Goal: Task Accomplishment & Management: Manage account settings

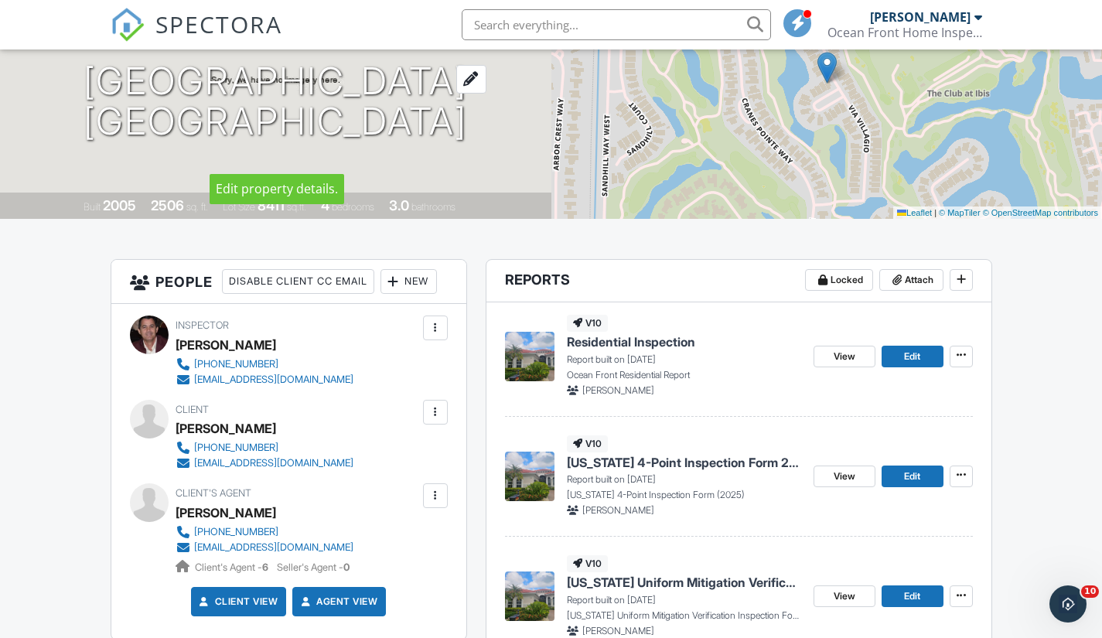
scroll to position [205, 0]
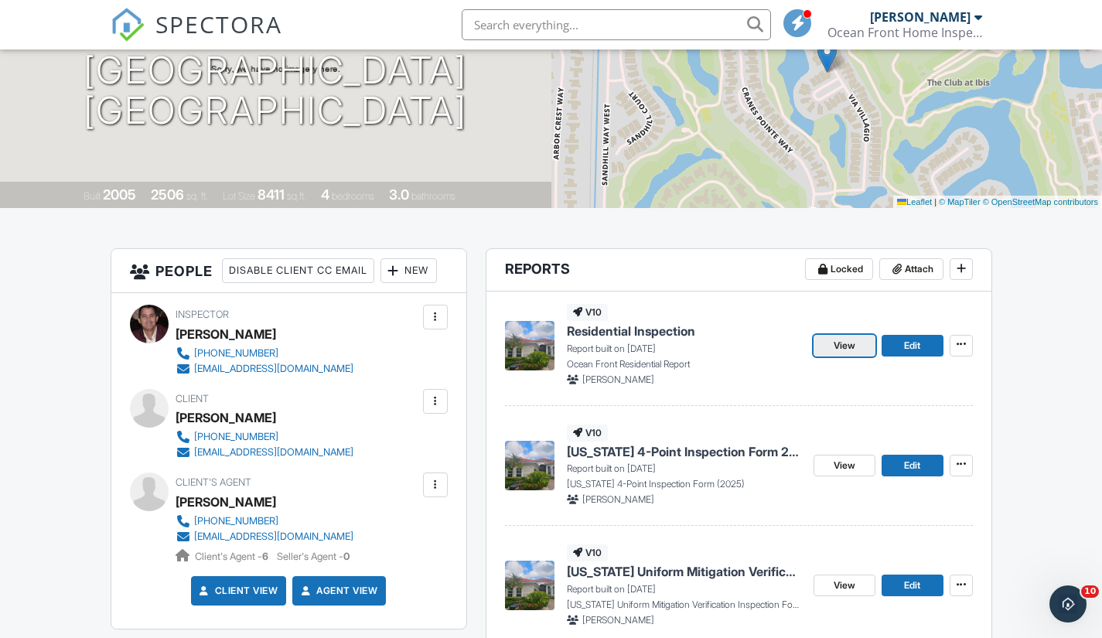
click at [846, 351] on span "View" at bounding box center [845, 345] width 22 height 15
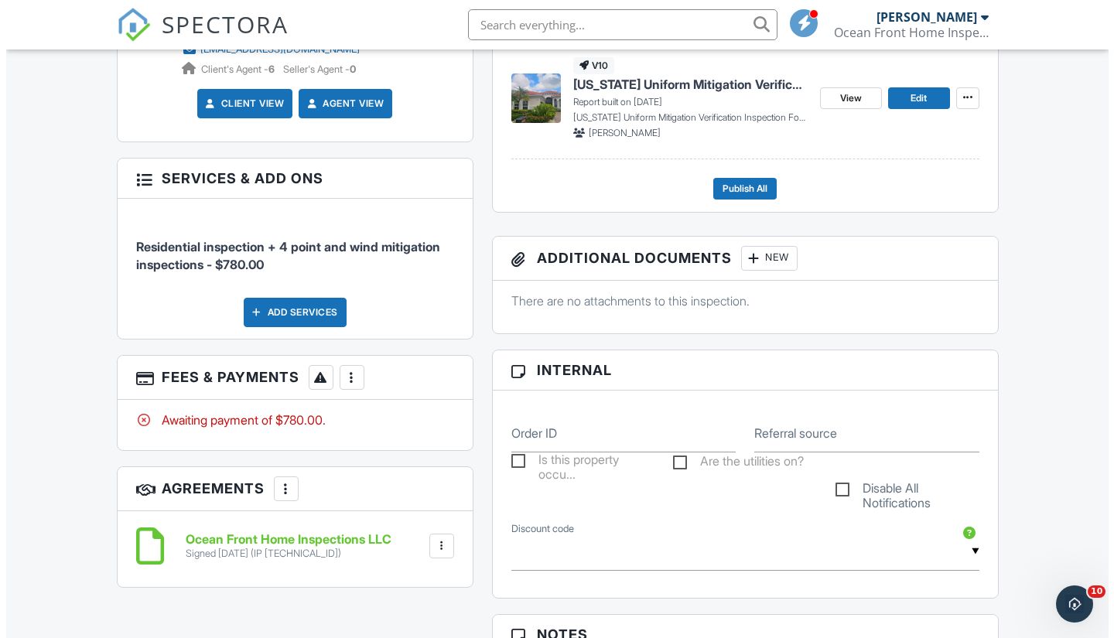
scroll to position [698, 0]
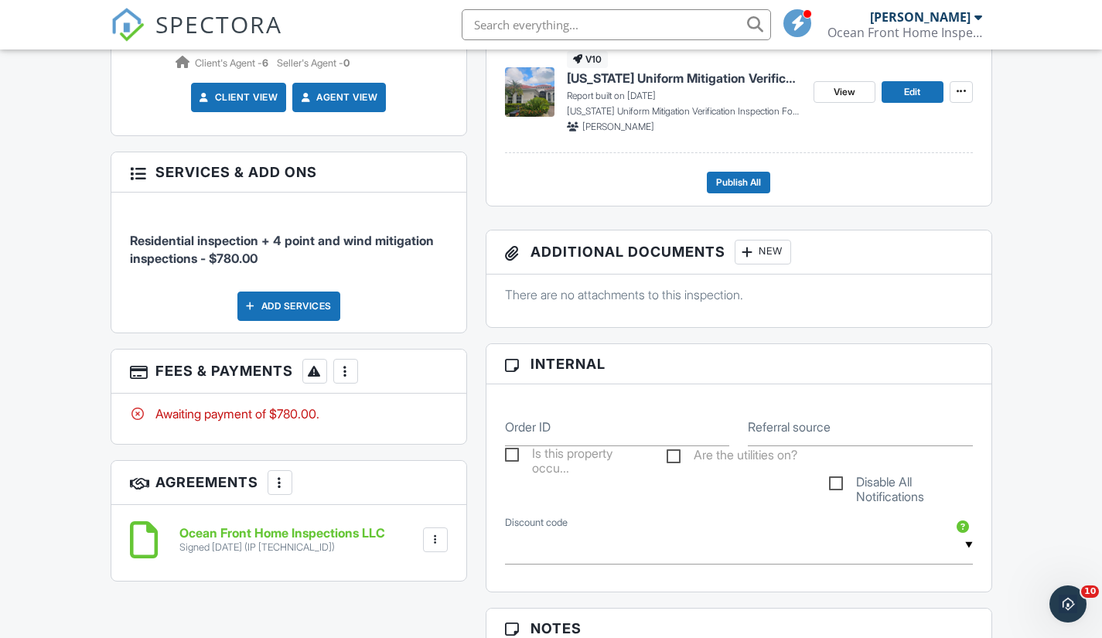
click at [353, 376] on div at bounding box center [345, 370] width 15 height 15
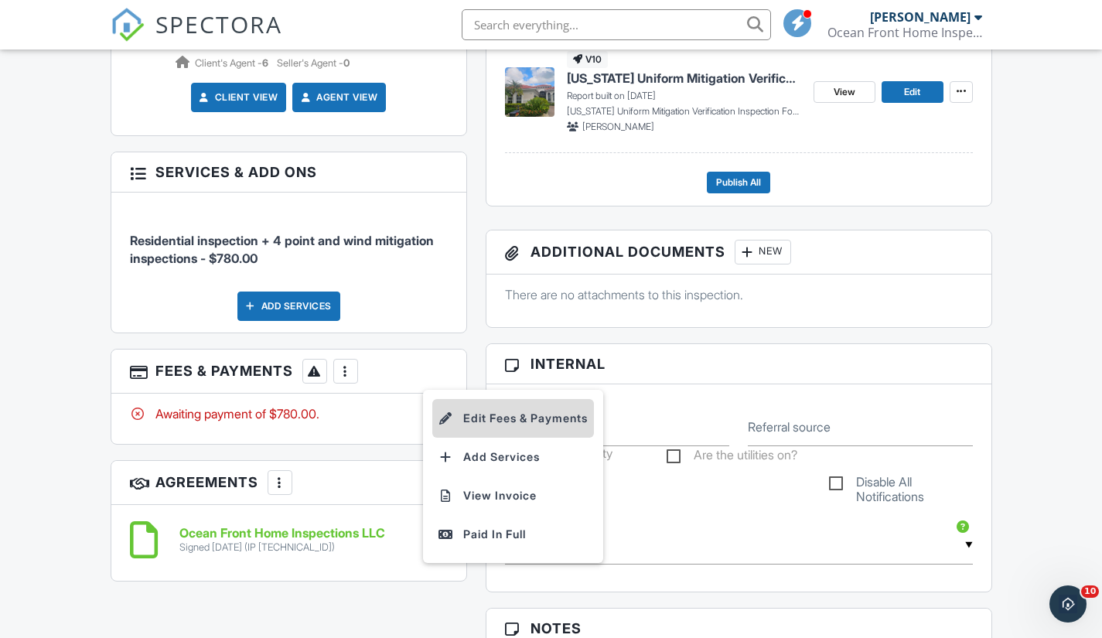
click at [505, 415] on li "Edit Fees & Payments" at bounding box center [513, 418] width 162 height 39
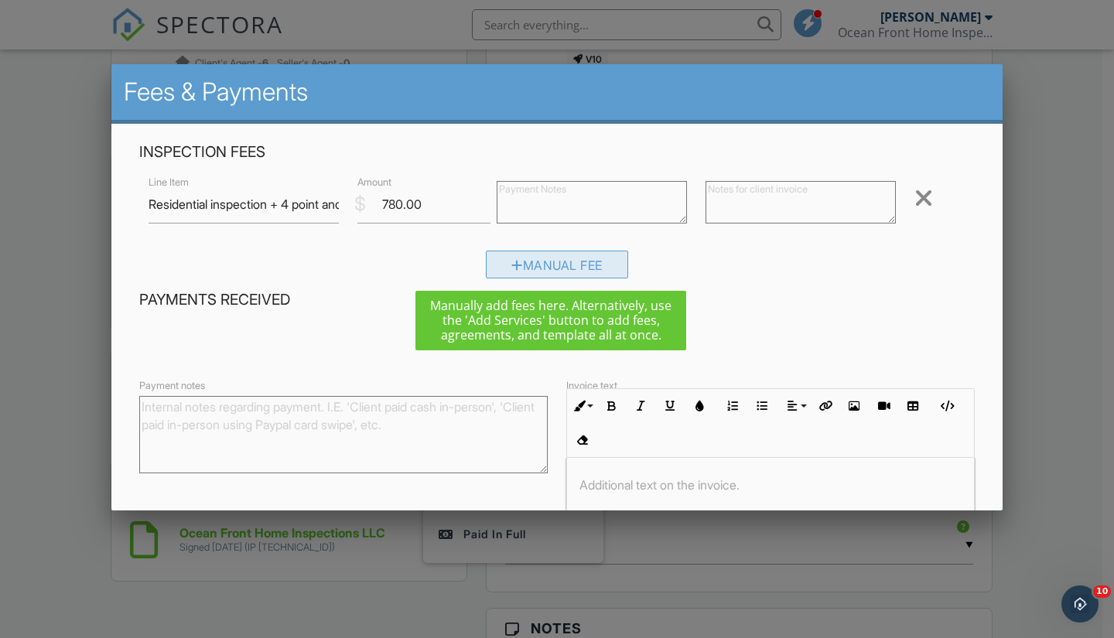
click at [558, 269] on div "Manual Fee" at bounding box center [557, 265] width 142 height 28
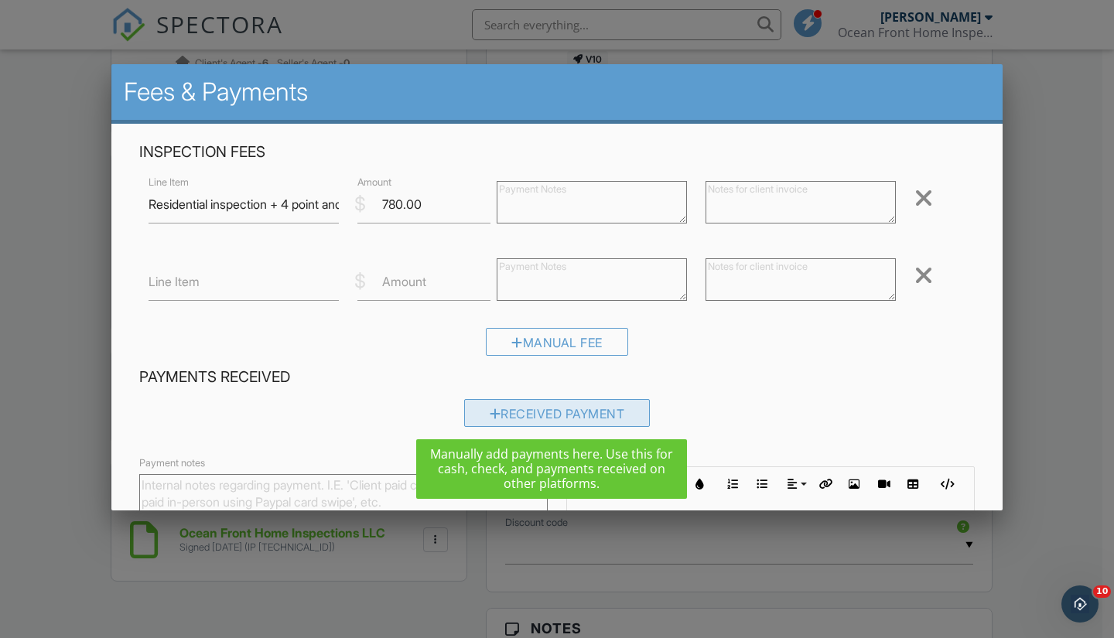
click at [554, 421] on div "Received Payment" at bounding box center [557, 413] width 186 height 28
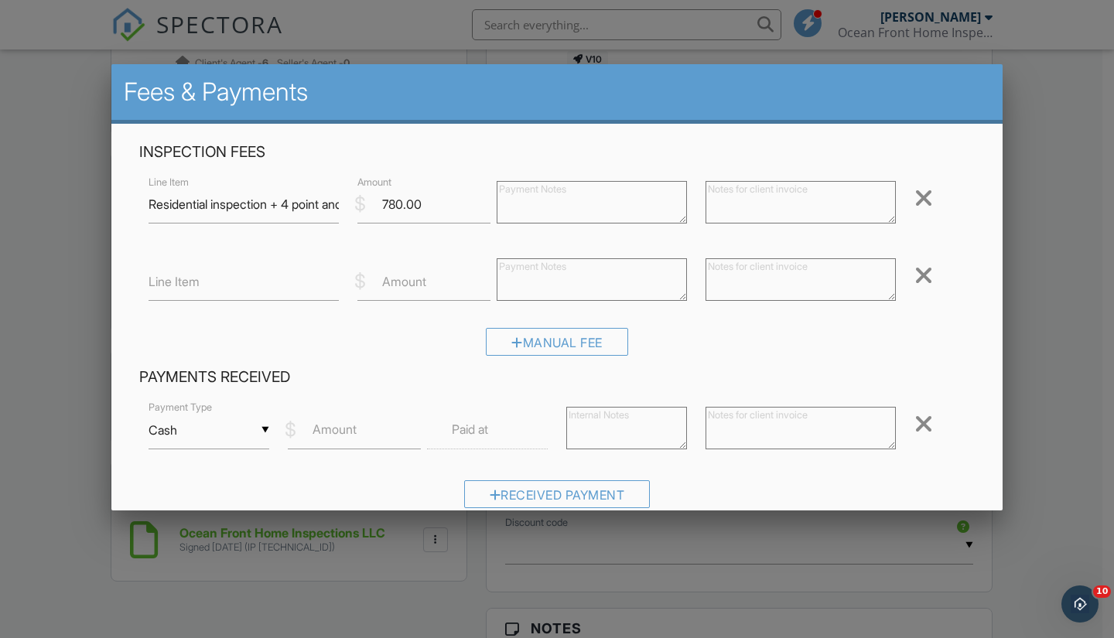
click at [266, 429] on input "Cash" at bounding box center [208, 430] width 121 height 38
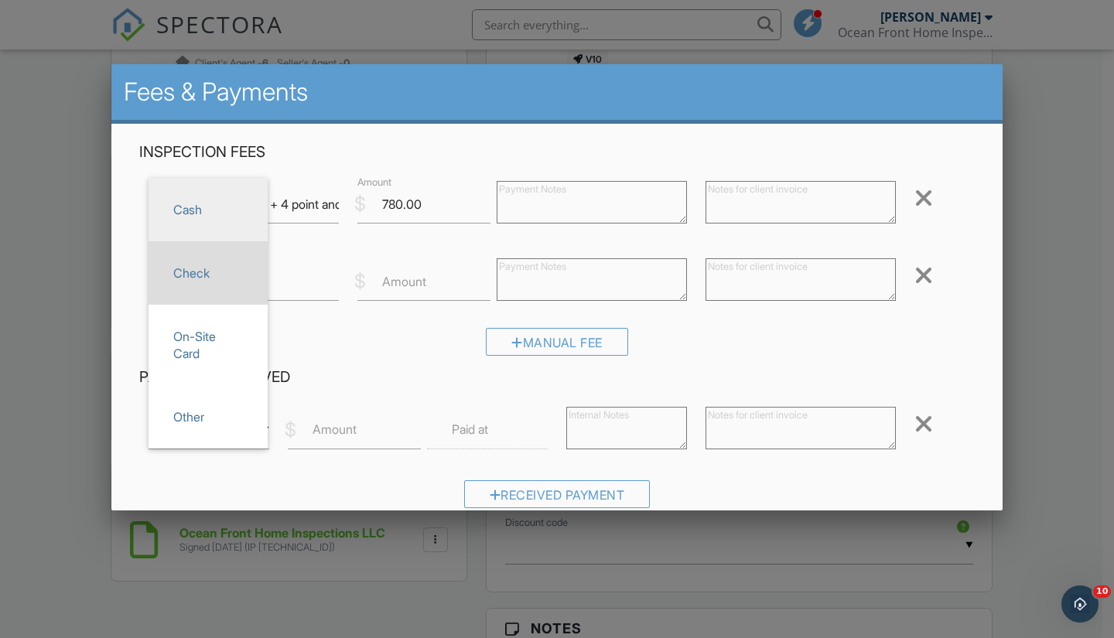
click at [195, 273] on span "Check" at bounding box center [208, 273] width 94 height 39
type input "Check"
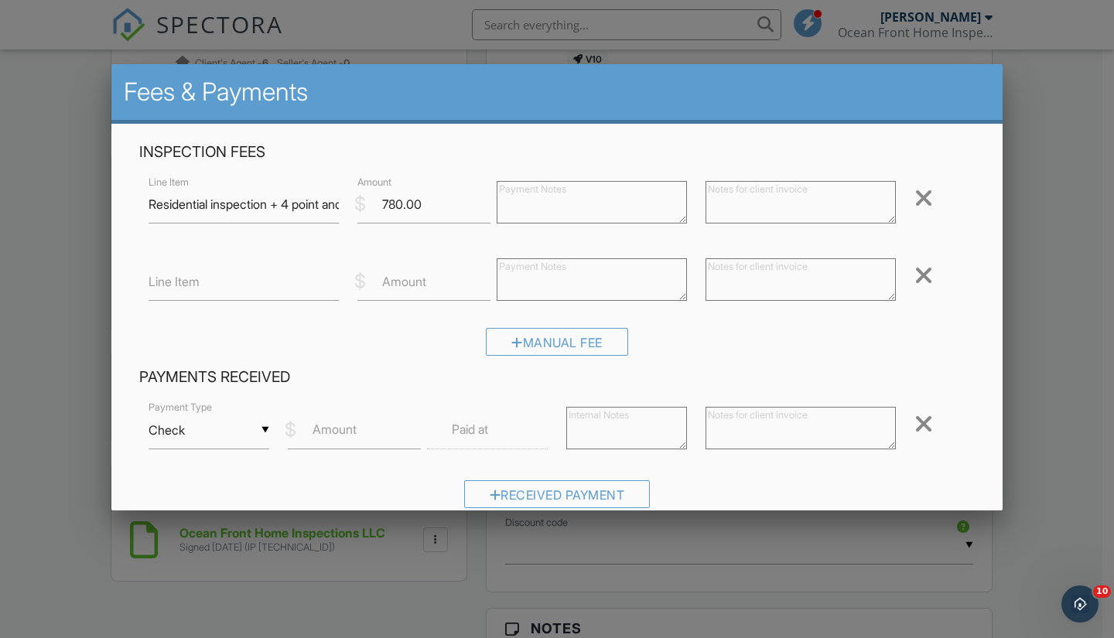
click at [346, 429] on label "Amount" at bounding box center [334, 429] width 44 height 17
click at [346, 429] on input "Amount" at bounding box center [354, 430] width 133 height 38
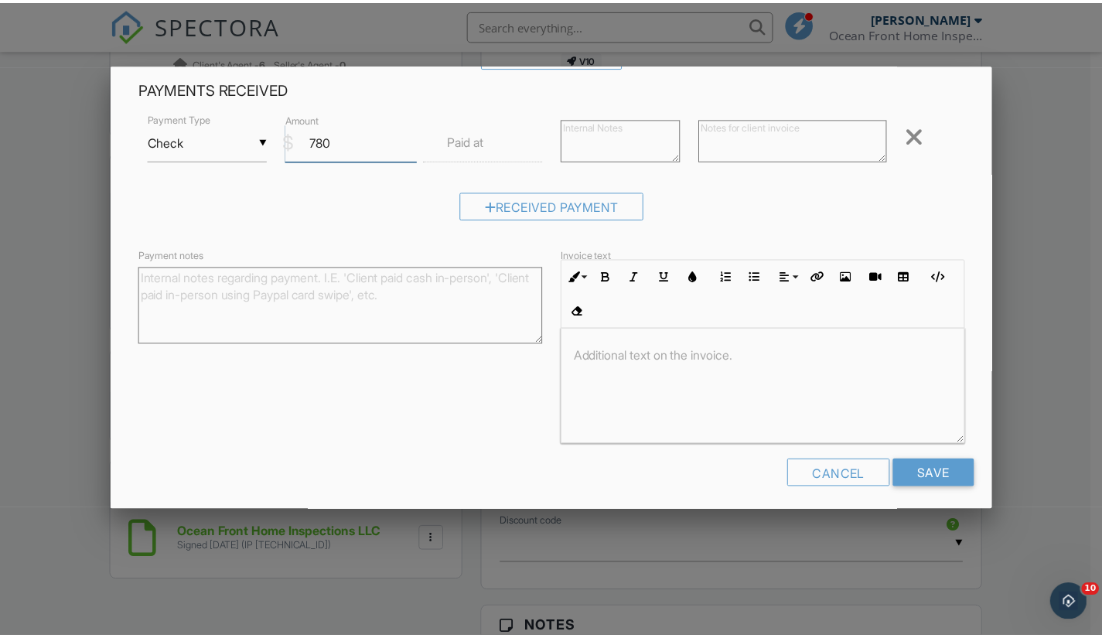
scroll to position [290, 0]
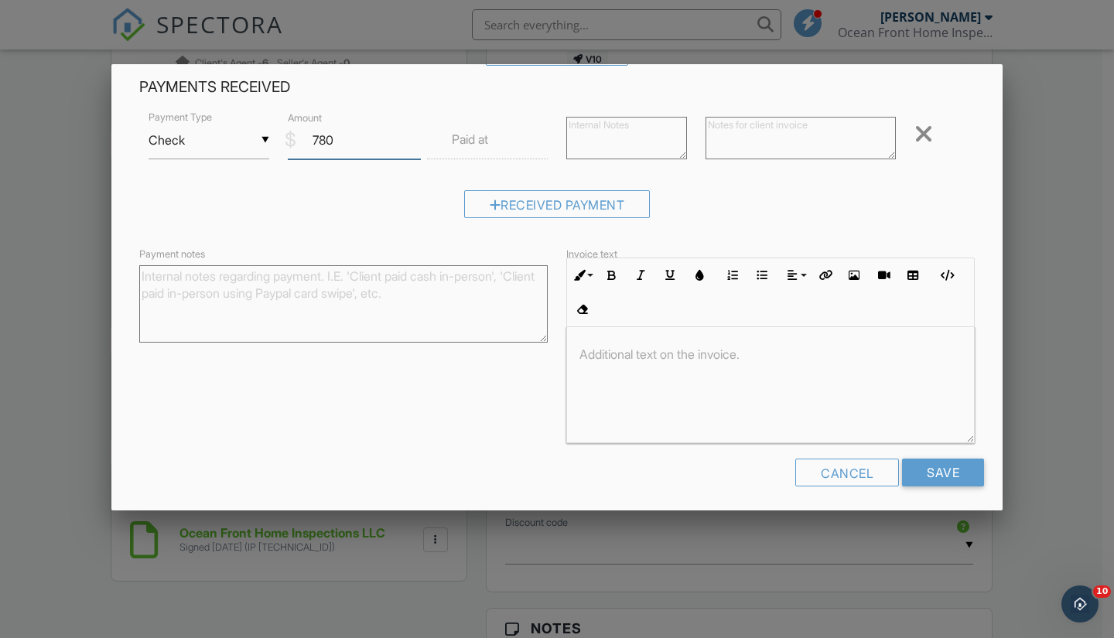
type input "780"
click at [49, 172] on div at bounding box center [557, 321] width 1114 height 797
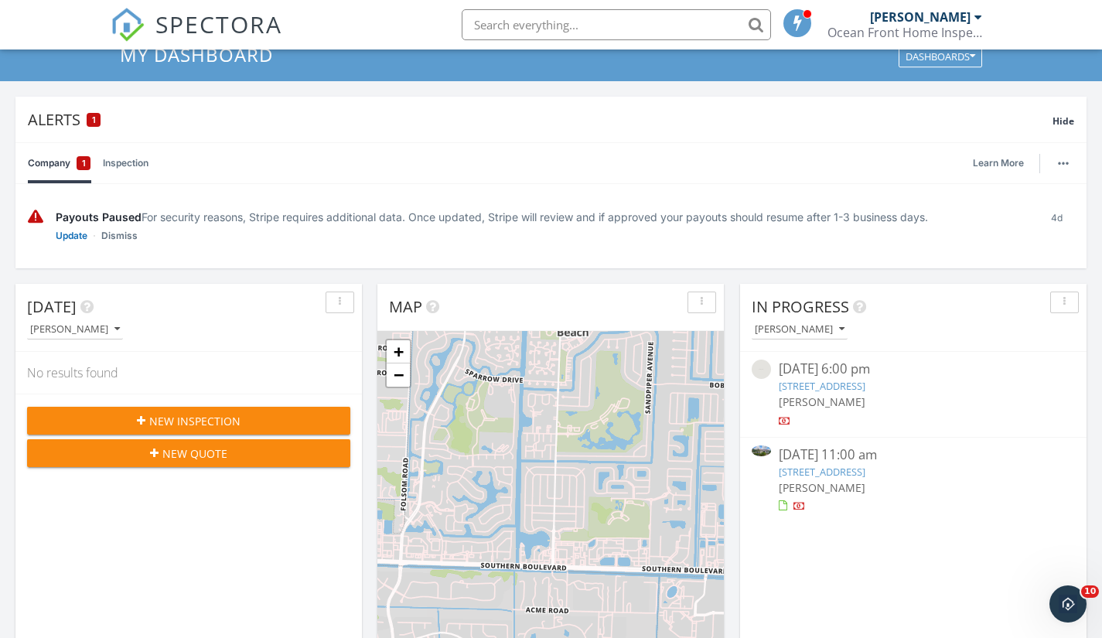
click at [838, 380] on link "1841 Waldorf Dr, Royal Palm Beach, FL 33411" at bounding box center [822, 386] width 87 height 14
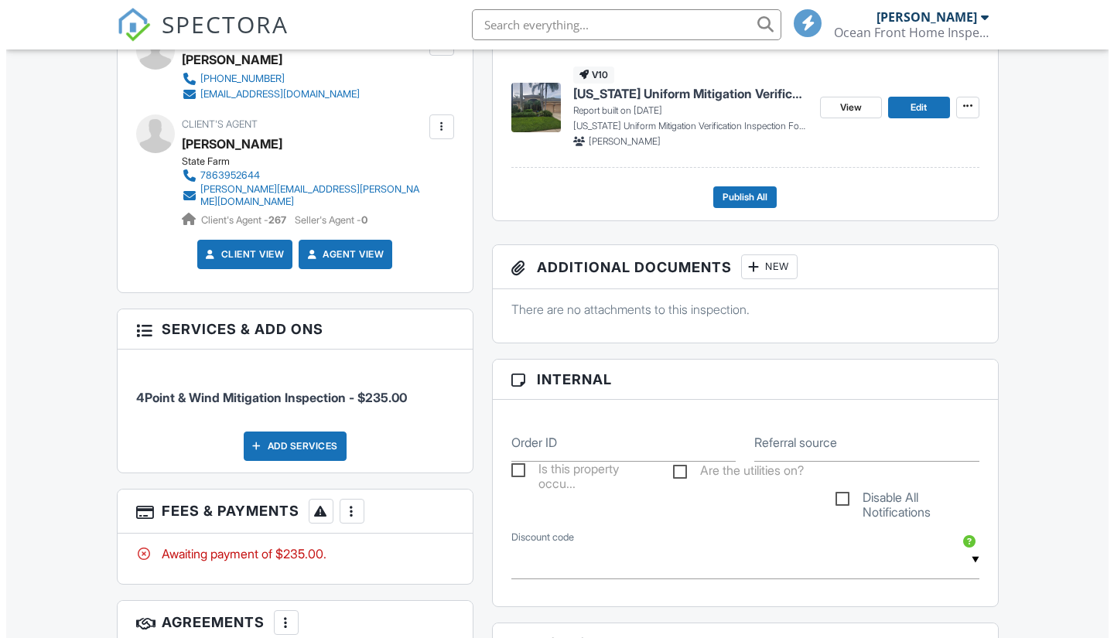
scroll to position [628, 0]
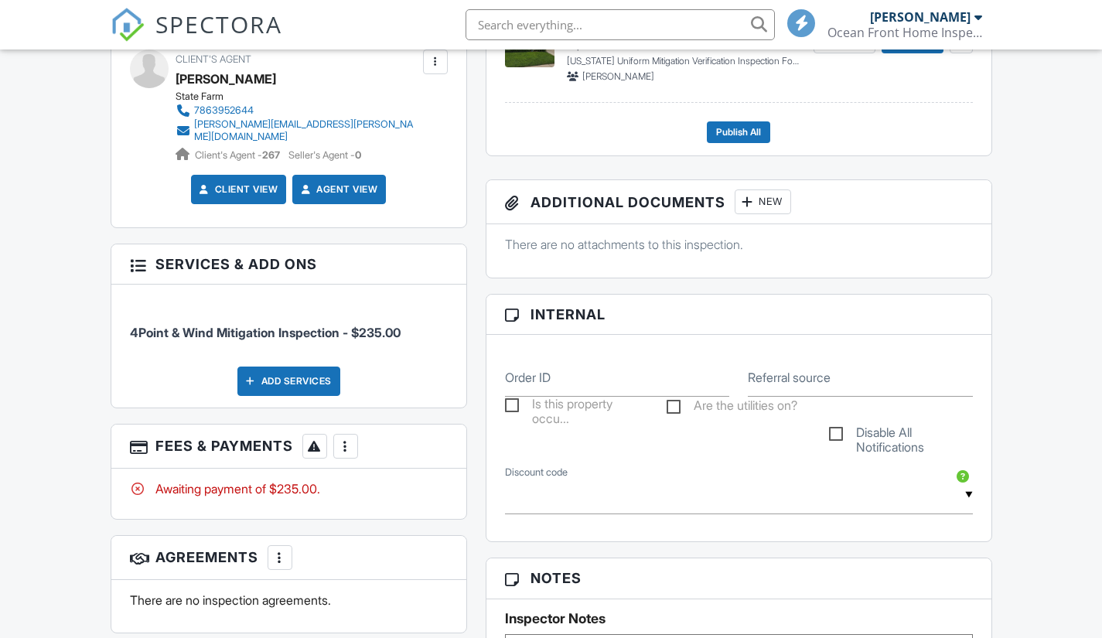
click at [353, 439] on div at bounding box center [345, 445] width 15 height 15
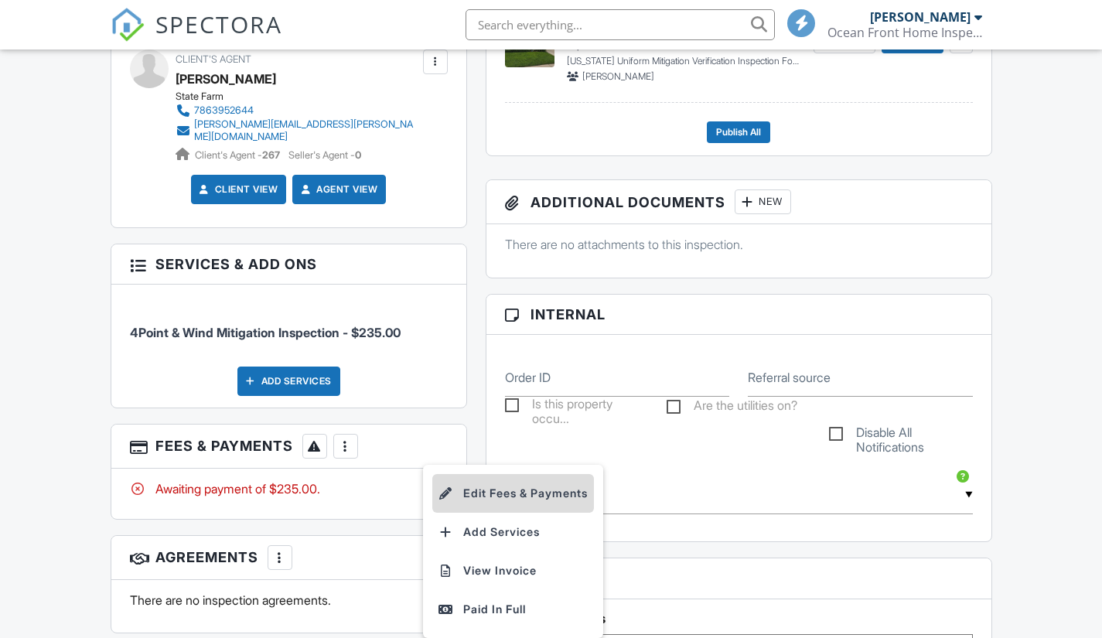
click at [513, 483] on li "Edit Fees & Payments" at bounding box center [513, 493] width 162 height 39
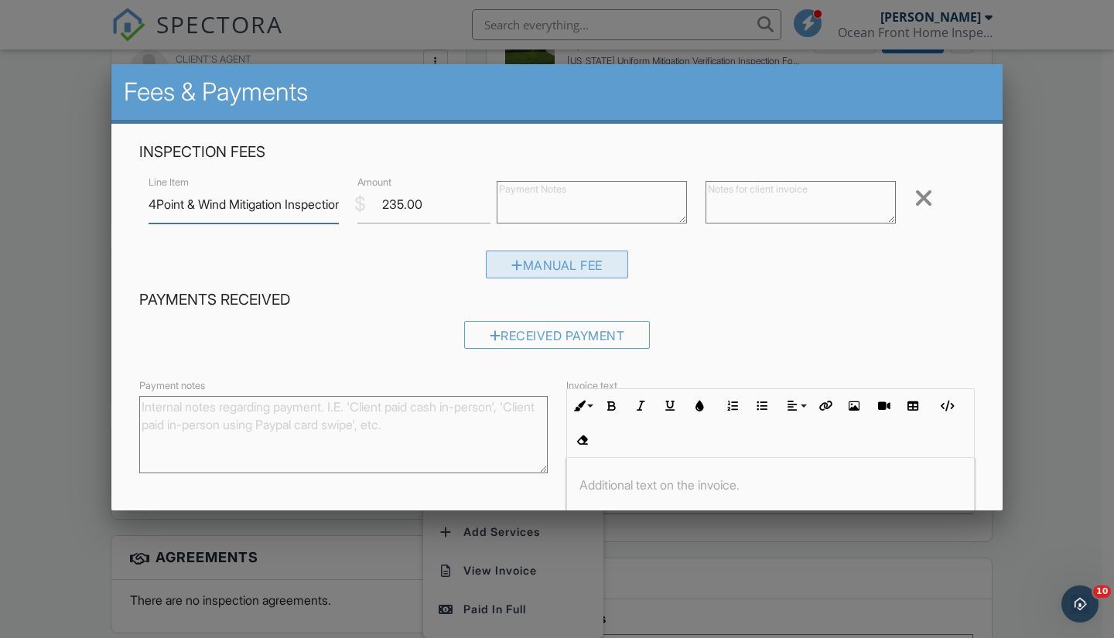
scroll to position [0, 0]
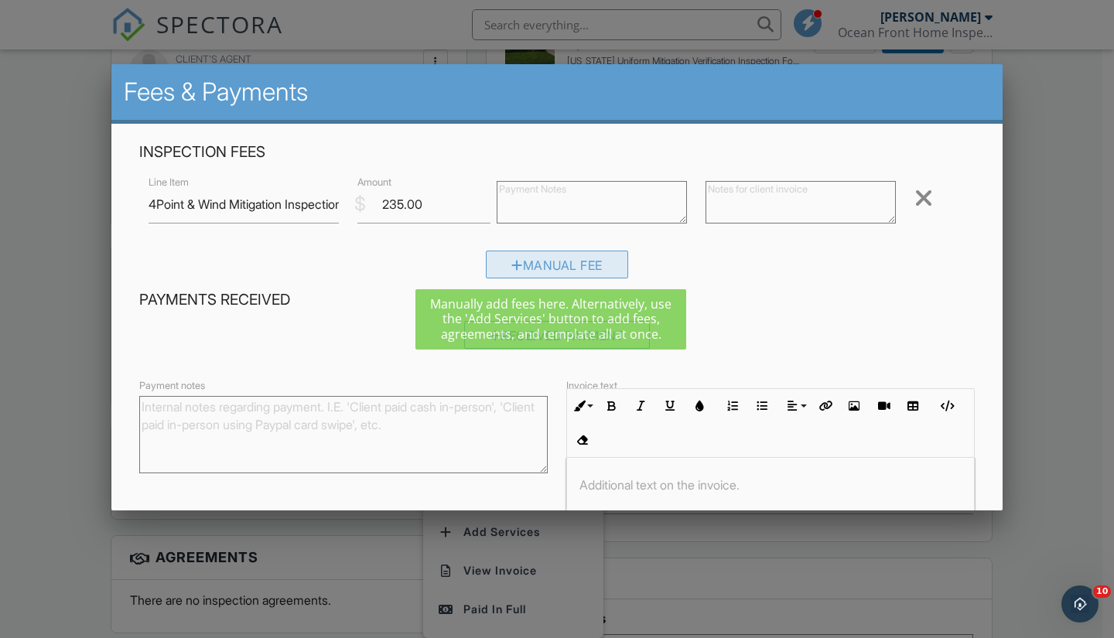
click at [558, 268] on div "Manual Fee" at bounding box center [557, 265] width 142 height 28
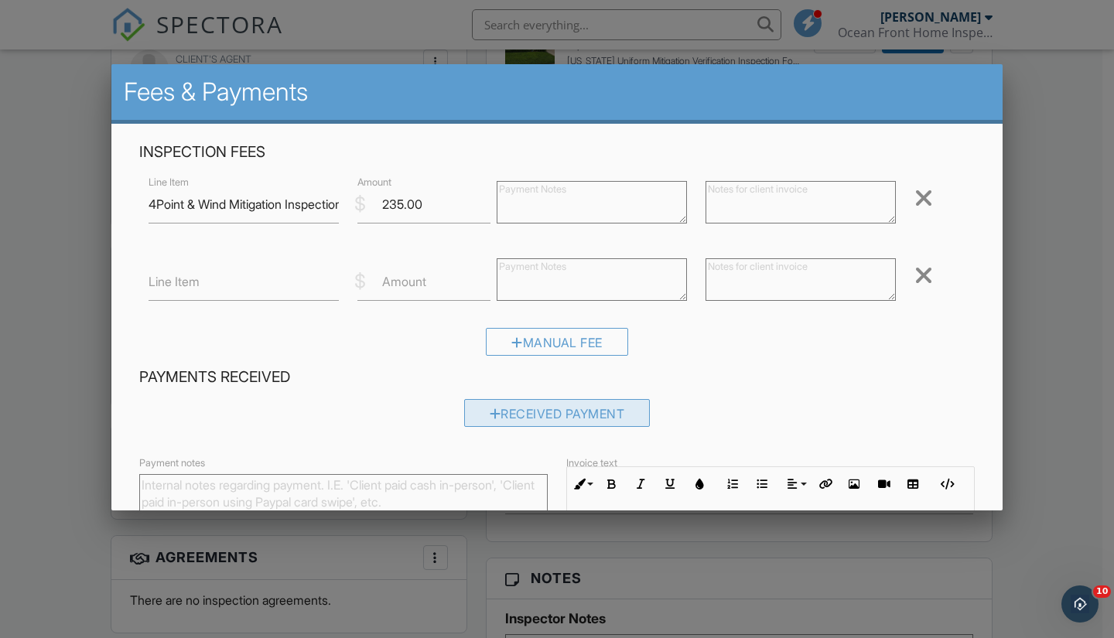
click at [547, 415] on div "Received Payment" at bounding box center [557, 413] width 186 height 28
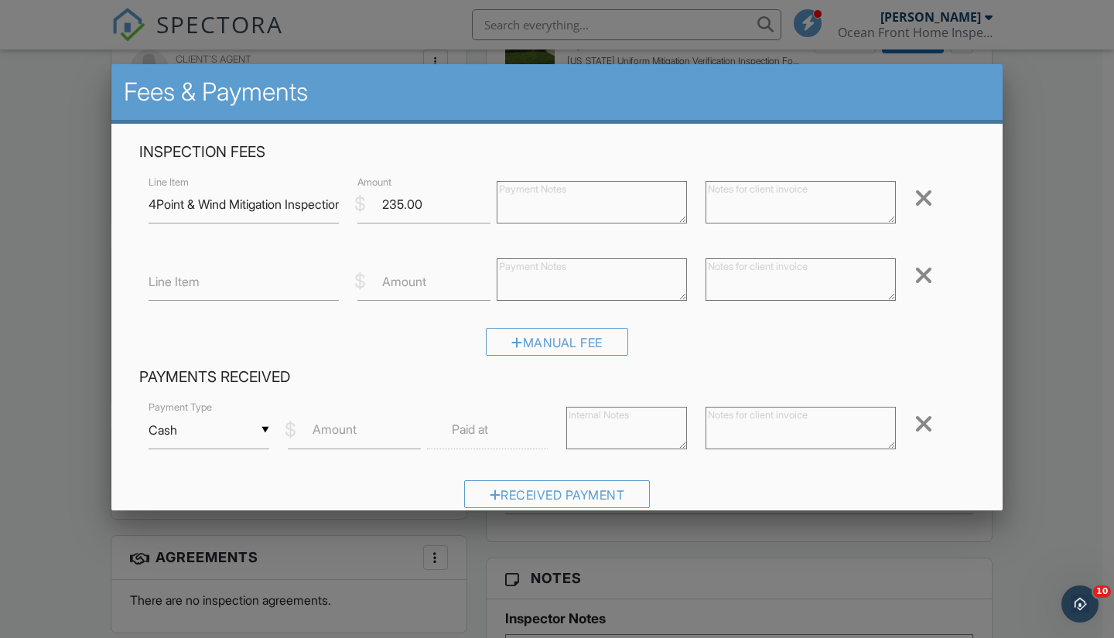
click at [265, 428] on input "Cash" at bounding box center [208, 430] width 121 height 38
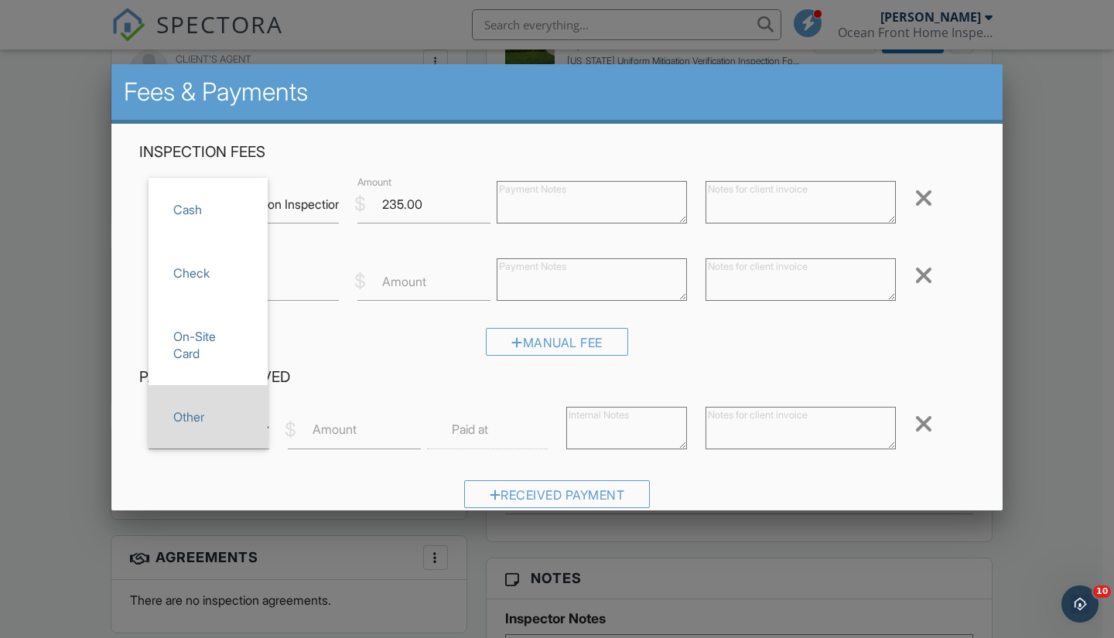
click at [205, 415] on span "Other" at bounding box center [208, 417] width 94 height 39
type input "Other"
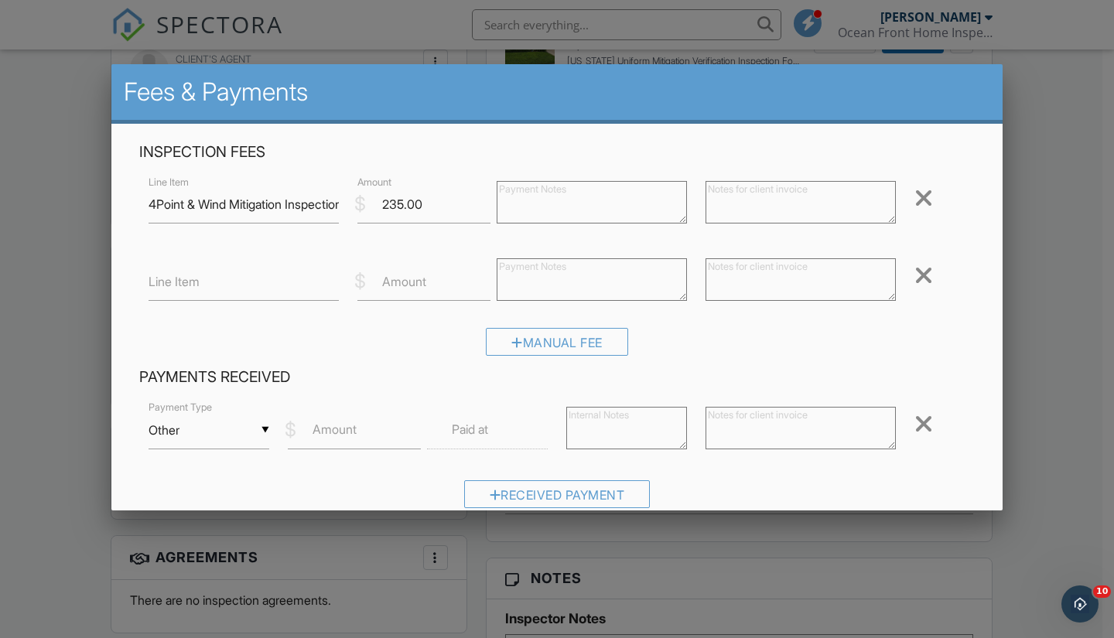
click at [348, 426] on label "Amount" at bounding box center [334, 429] width 44 height 17
click at [348, 426] on input "Amount" at bounding box center [354, 430] width 133 height 38
type input "235"
click at [581, 426] on textarea at bounding box center [626, 428] width 121 height 43
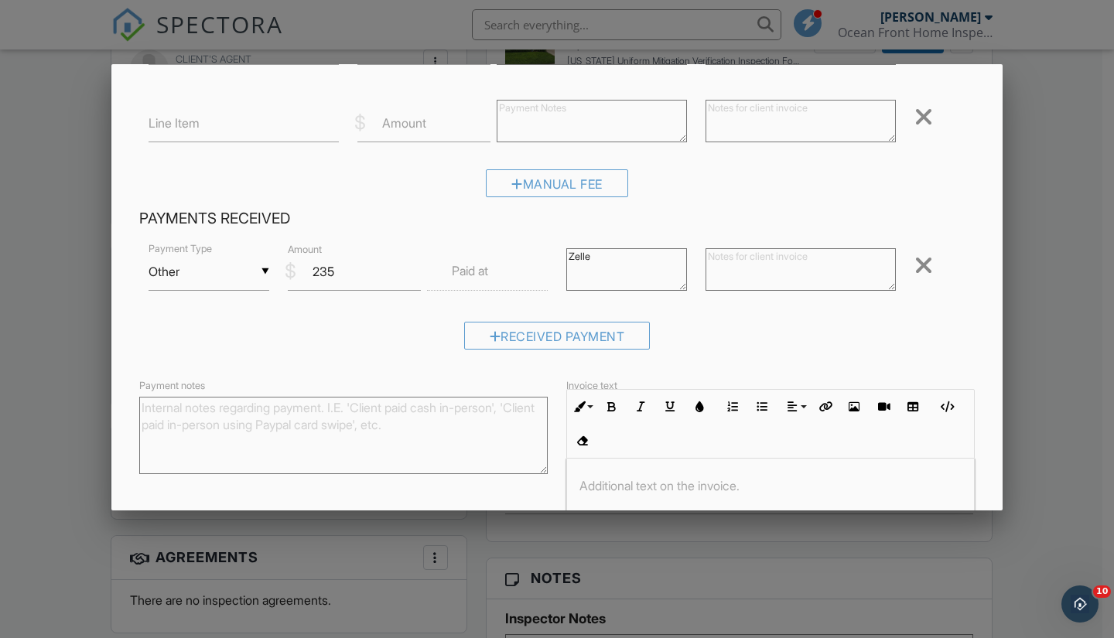
scroll to position [296, 0]
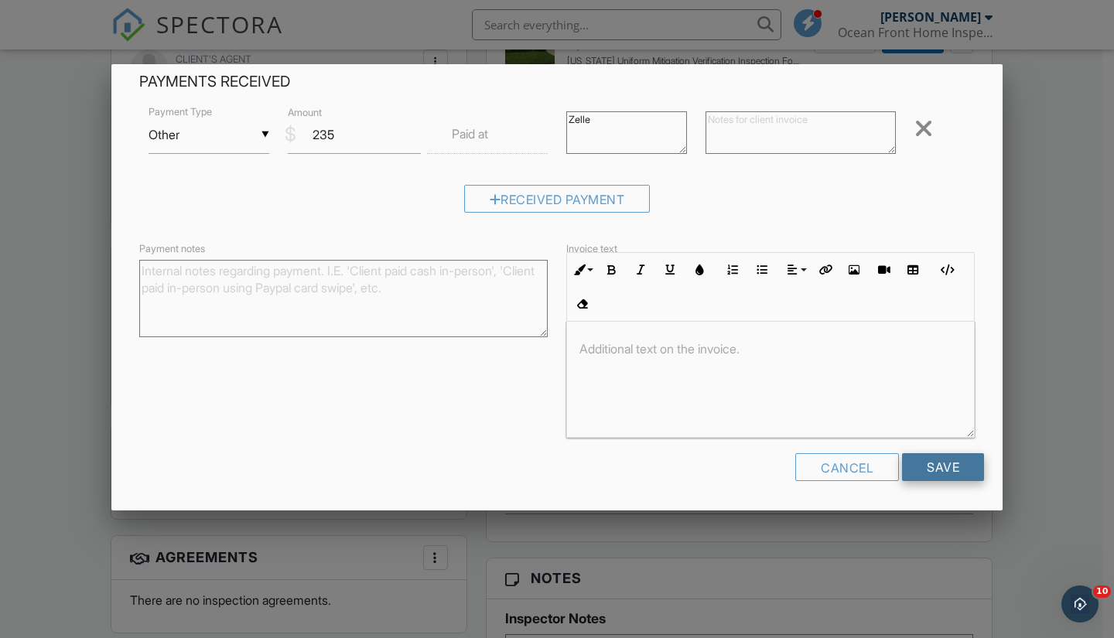
type textarea "Zelle"
click at [940, 462] on input "Save" at bounding box center [943, 467] width 82 height 28
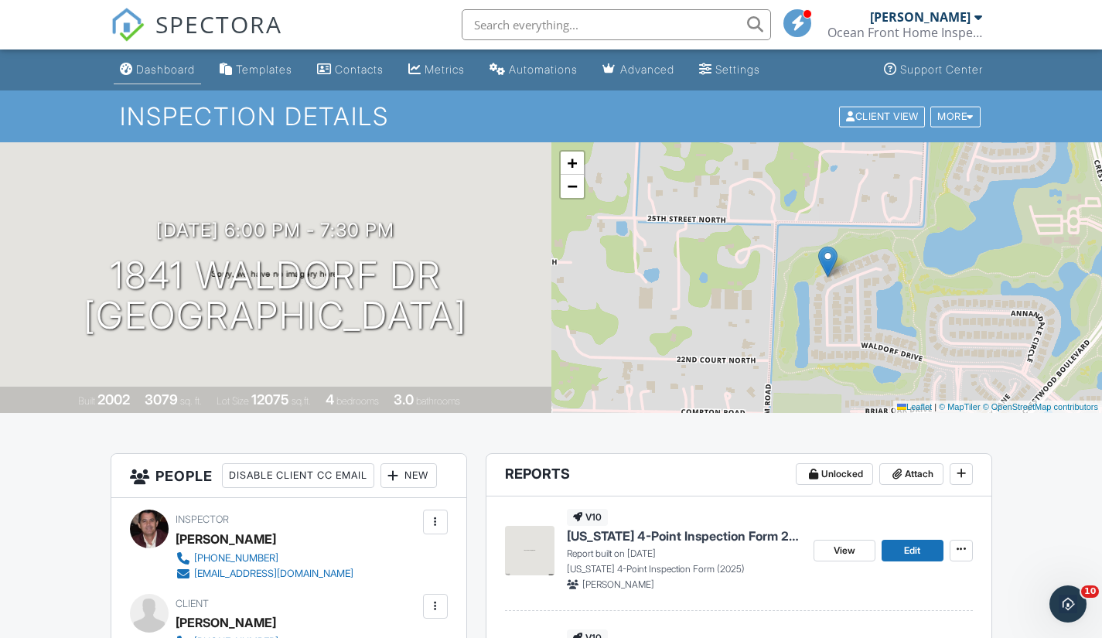
click at [164, 70] on div "Dashboard" at bounding box center [165, 69] width 59 height 13
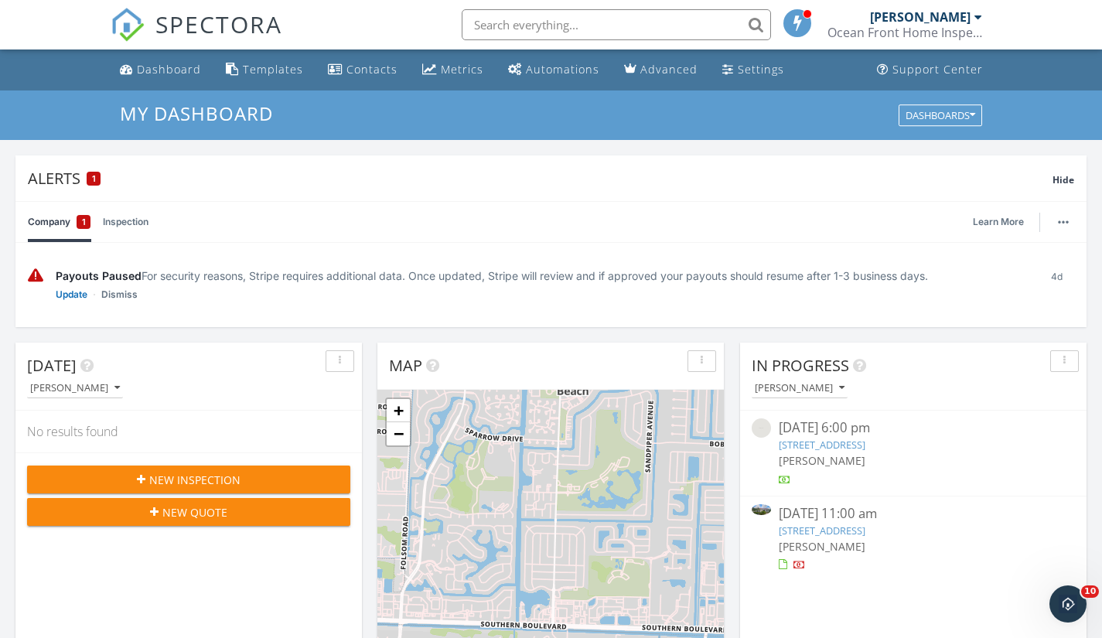
click at [848, 532] on link "[STREET_ADDRESS]" at bounding box center [822, 531] width 87 height 14
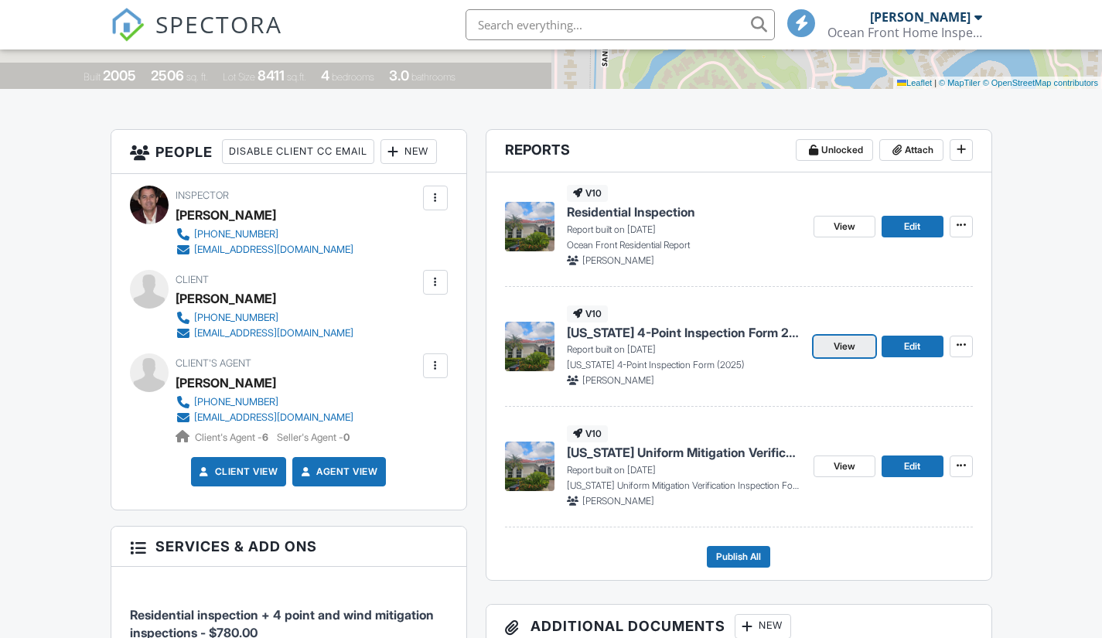
click at [848, 346] on span "View" at bounding box center [845, 346] width 22 height 15
click at [741, 558] on span "Publish All" at bounding box center [738, 556] width 45 height 15
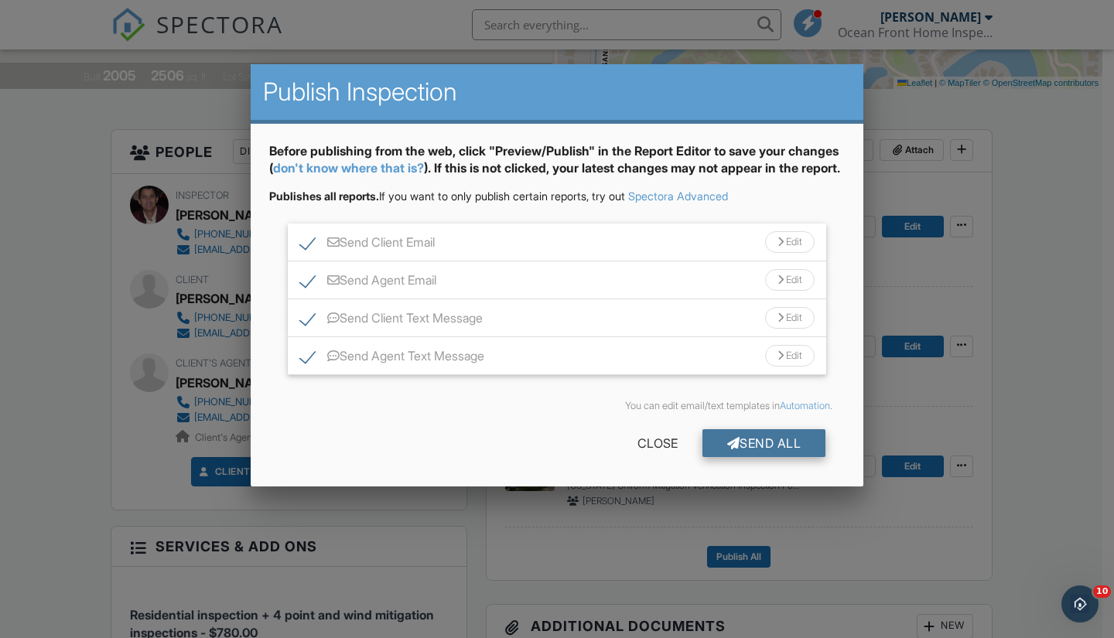
click at [780, 455] on div "Send All" at bounding box center [764, 443] width 124 height 28
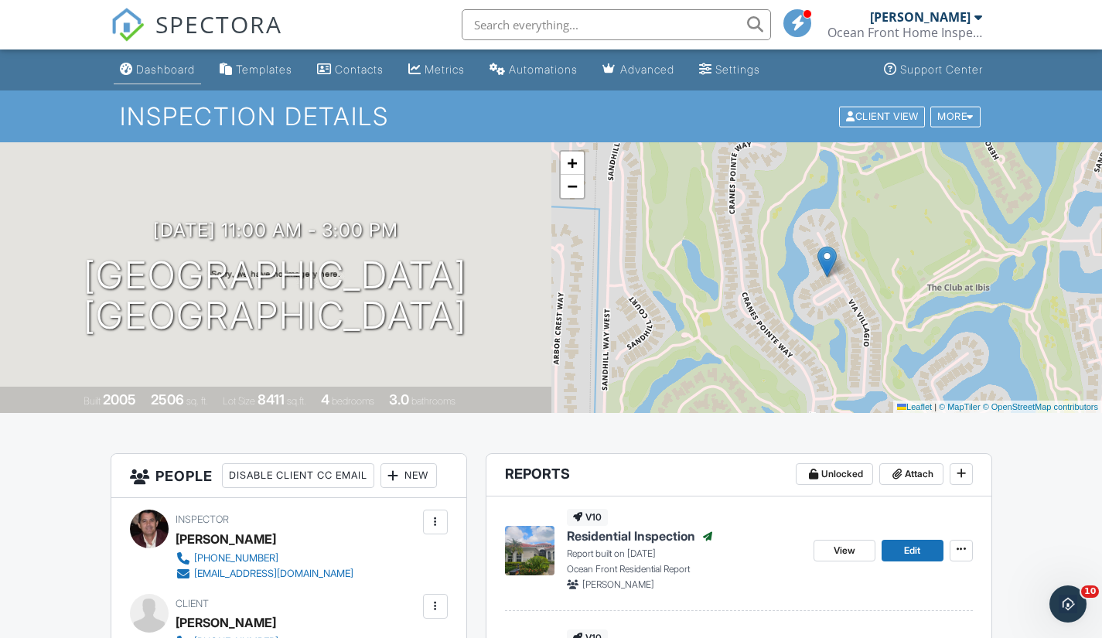
click at [166, 78] on link "Dashboard" at bounding box center [157, 70] width 87 height 29
